Goal: Task Accomplishment & Management: Manage account settings

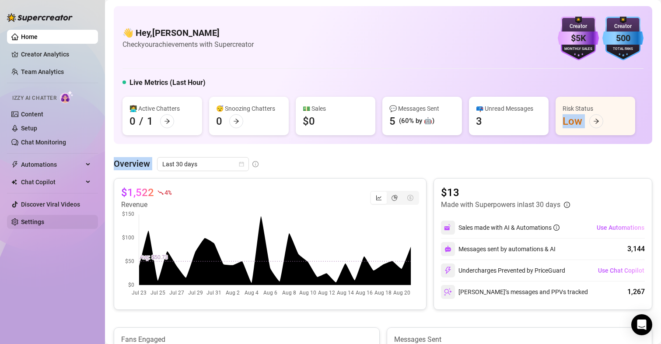
click at [43, 222] on link "Settings" at bounding box center [32, 221] width 23 height 7
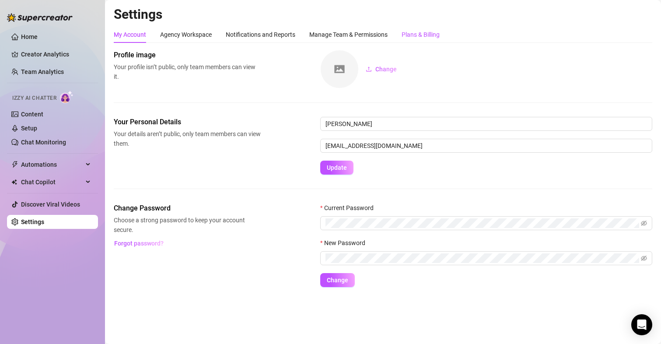
click at [429, 33] on div "Plans & Billing" at bounding box center [420, 35] width 38 height 10
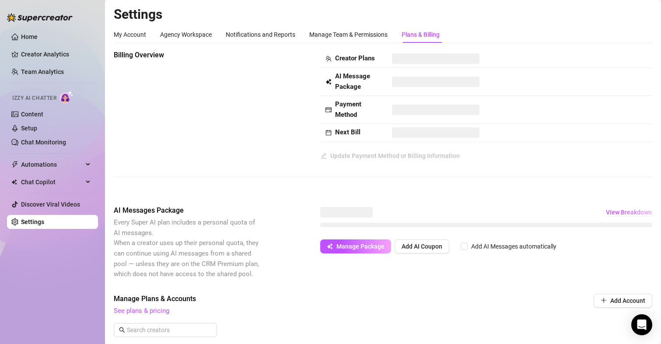
click at [326, 214] on div "AI Messages Package Every Super AI plan includes a personal quota of AI message…" at bounding box center [383, 242] width 538 height 74
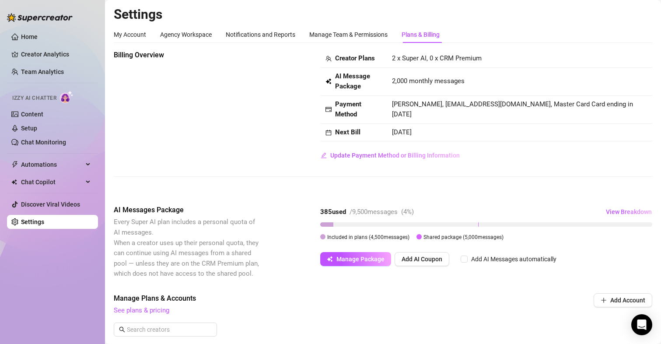
drag, startPoint x: 344, startPoint y: 233, endPoint x: 530, endPoint y: 237, distance: 186.3
click at [530, 237] on div "Included in plans ( 4,500 messages) Shared package ( 5,000 messages)" at bounding box center [486, 237] width 332 height 10
click at [524, 238] on div "Included in plans ( 4,500 messages) Shared package ( 5,000 messages)" at bounding box center [486, 237] width 332 height 10
click at [43, 28] on ul "Home Creator Analytics Team Analytics Izzy AI Chatter Content Setup Chat Monito…" at bounding box center [52, 129] width 91 height 206
click at [38, 35] on link "Home" at bounding box center [29, 36] width 17 height 7
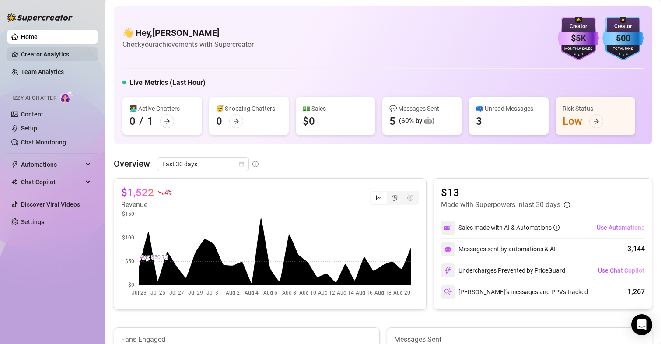
click at [40, 56] on link "Creator Analytics" at bounding box center [56, 54] width 70 height 14
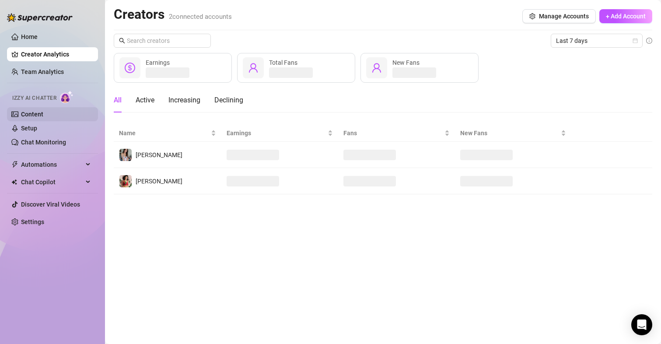
click at [43, 118] on link "Content" at bounding box center [32, 114] width 22 height 7
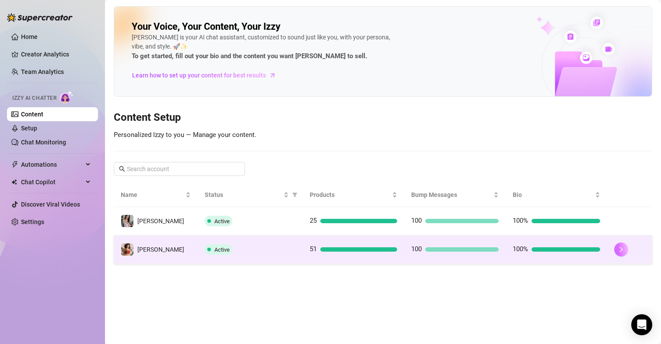
click at [618, 245] on button "button" at bounding box center [621, 249] width 14 height 14
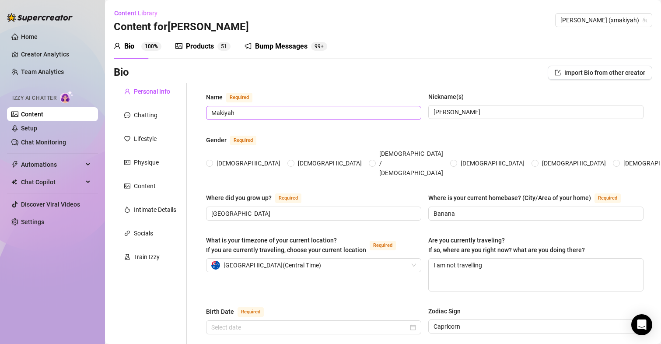
radio input "true"
type input "[DATE]"
click at [225, 45] on span "1" at bounding box center [225, 46] width 3 height 6
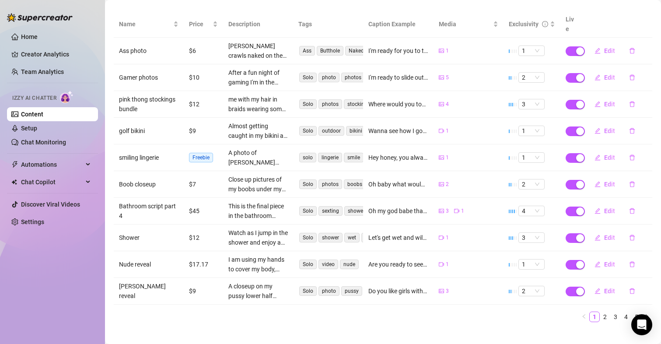
scroll to position [108, 0]
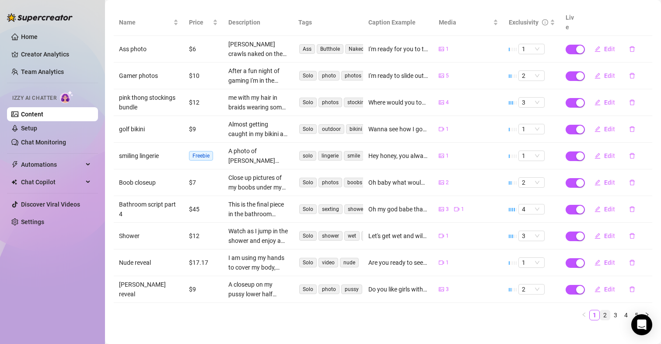
click at [600, 310] on link "2" at bounding box center [605, 315] width 10 height 10
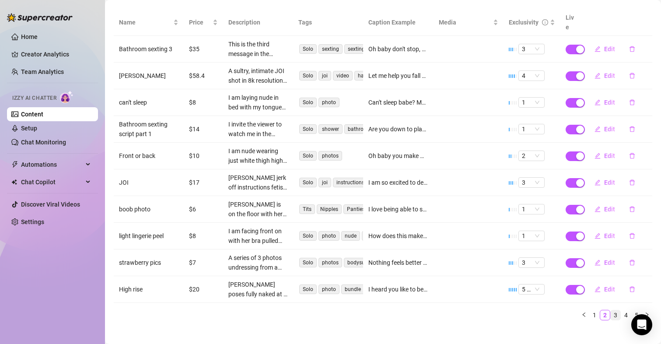
click at [611, 310] on link "3" at bounding box center [616, 315] width 10 height 10
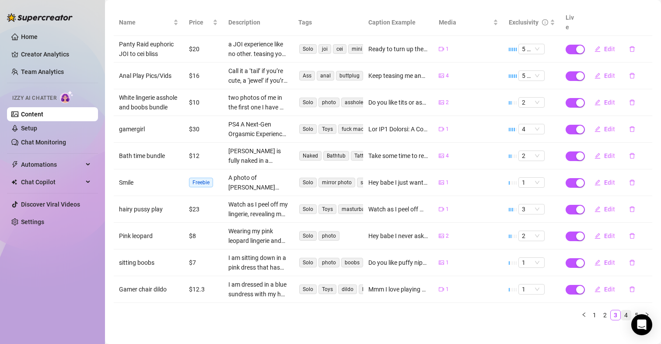
click at [621, 318] on link "4" at bounding box center [626, 315] width 10 height 10
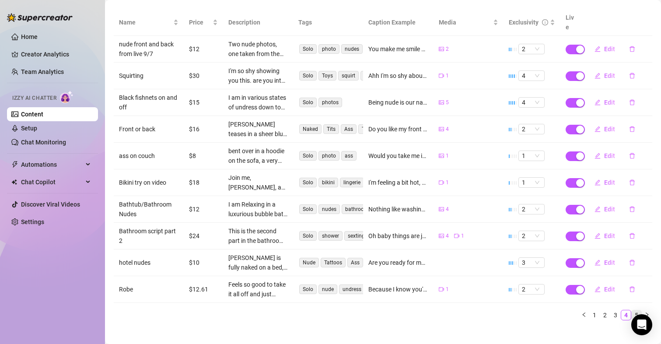
click at [632, 310] on link "5" at bounding box center [637, 315] width 10 height 10
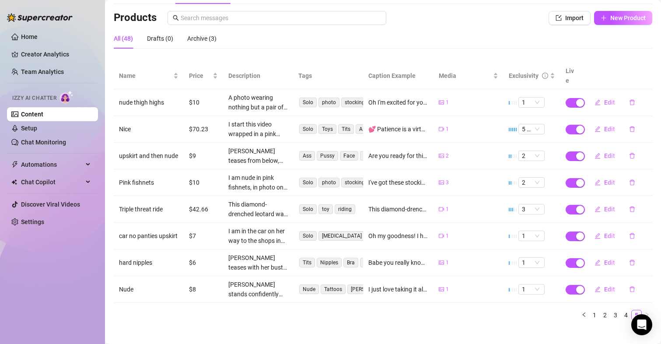
scroll to position [0, 0]
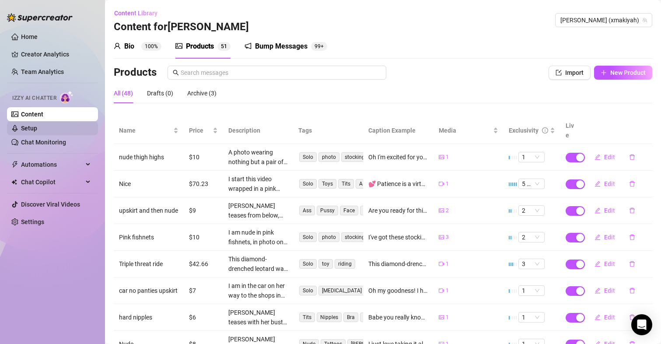
click at [36, 132] on link "Setup" at bounding box center [29, 128] width 16 height 7
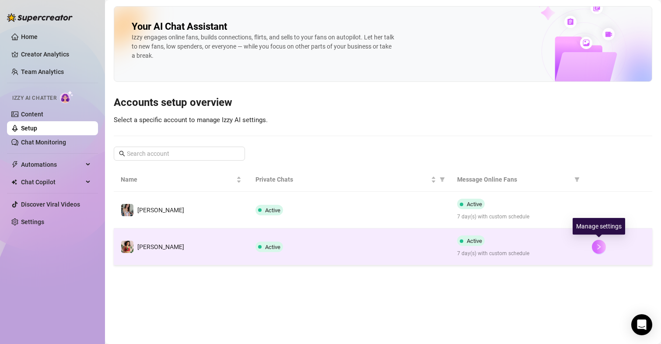
click at [597, 250] on button "button" at bounding box center [599, 247] width 14 height 14
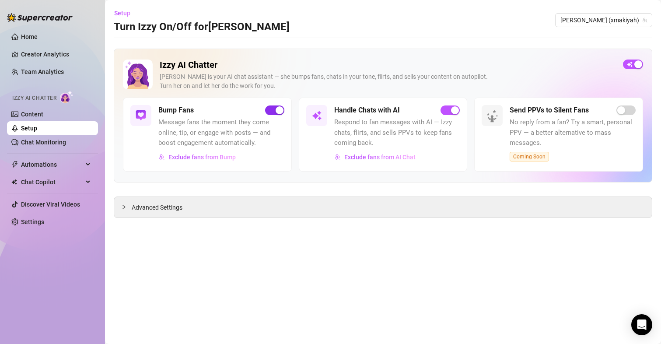
click at [277, 107] on div "button" at bounding box center [280, 110] width 8 height 8
click at [168, 203] on span "Advanced Settings" at bounding box center [157, 207] width 51 height 10
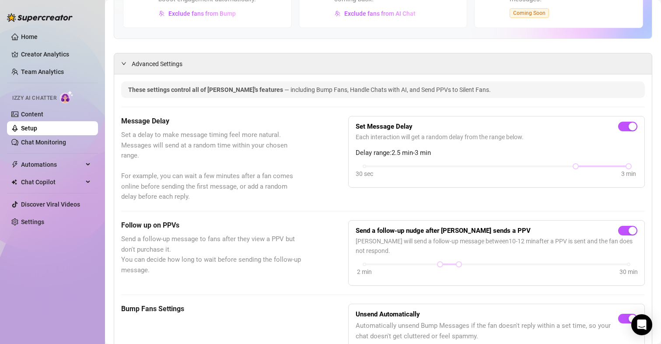
scroll to position [175, 0]
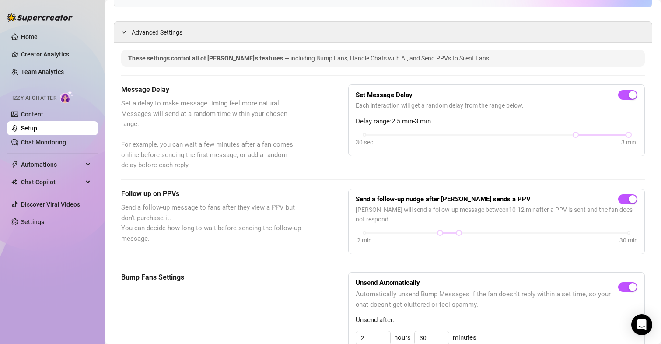
click at [32, 45] on ul "Home Creator Analytics Team Analytics Izzy AI Chatter Content Setup Chat Monito…" at bounding box center [52, 129] width 91 height 206
click at [29, 36] on link "Home" at bounding box center [29, 36] width 17 height 7
